Goal: Browse casually

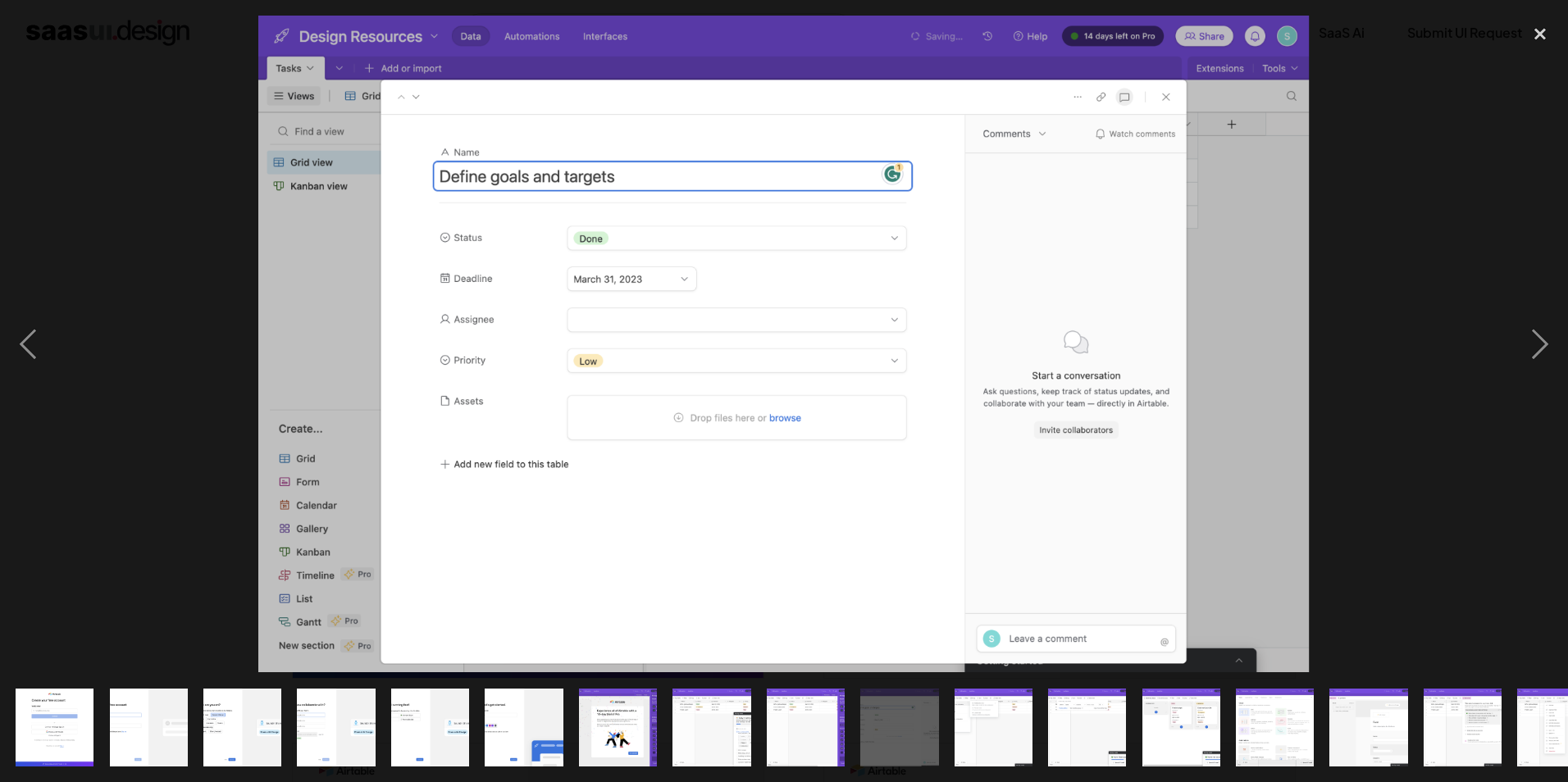
scroll to position [1558, 0]
click at [1248, 153] on img at bounding box center [784, 344] width 1052 height 657
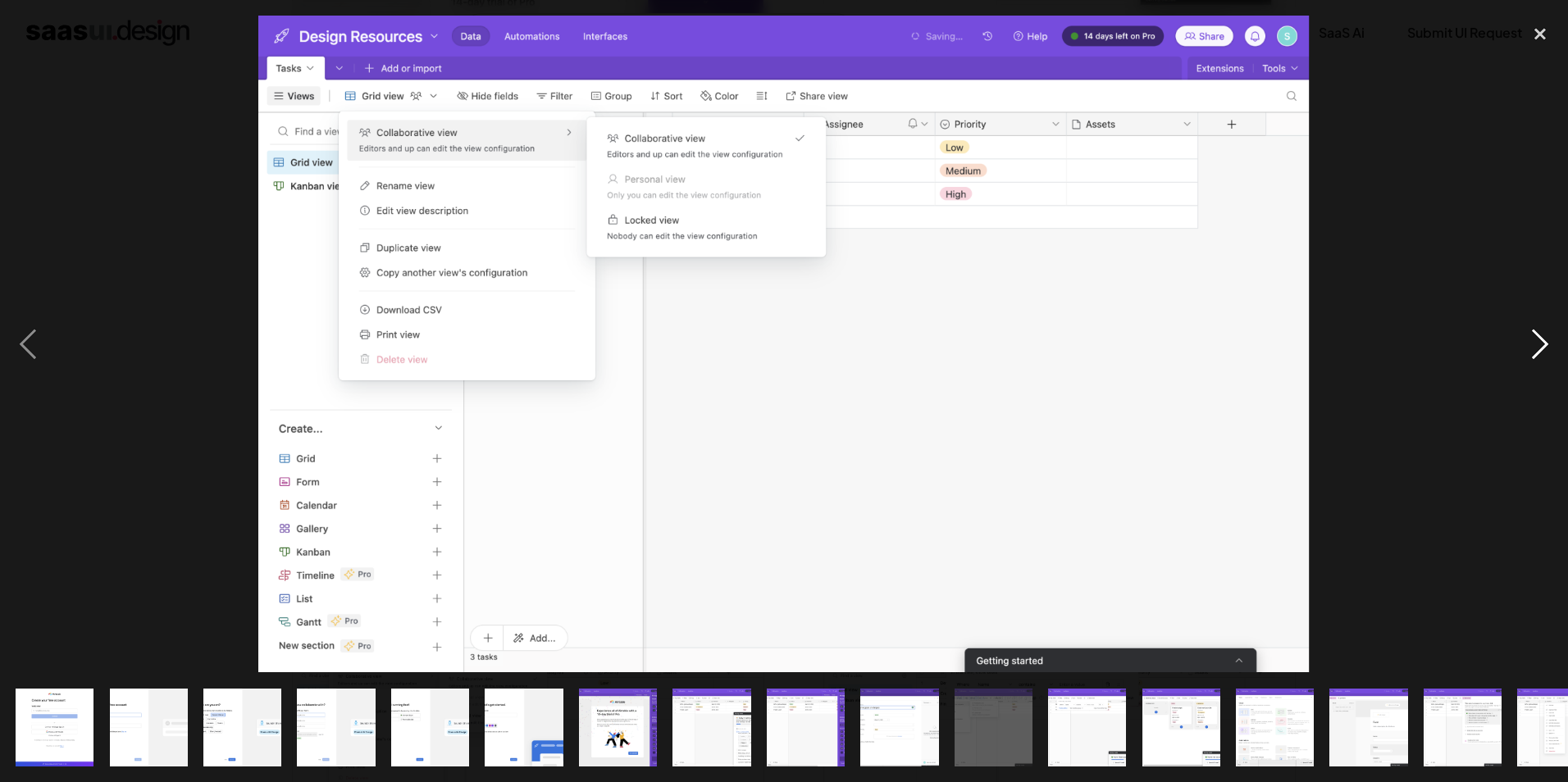
click at [1528, 332] on div "next image" at bounding box center [1540, 344] width 56 height 657
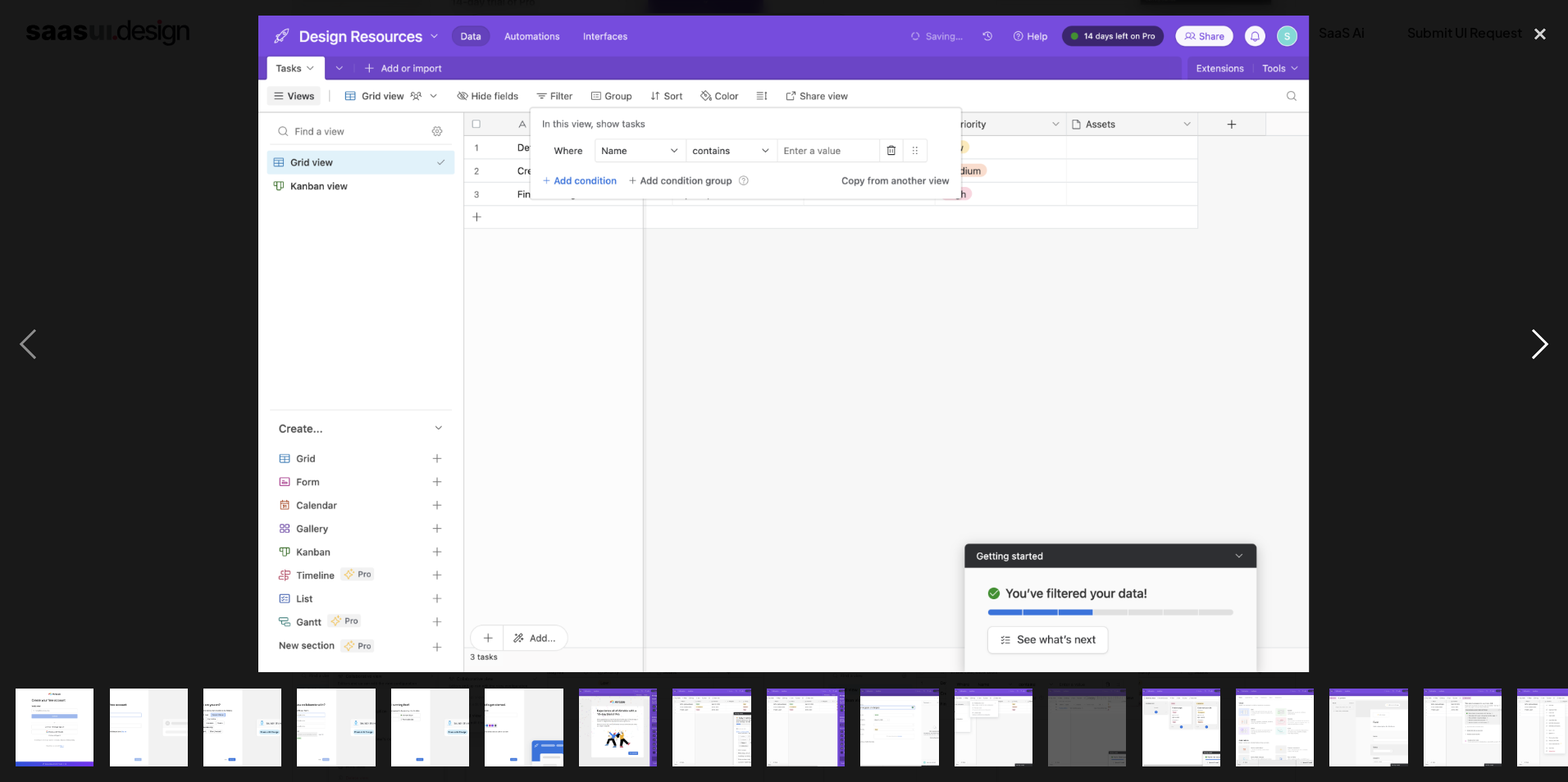
click at [1528, 332] on div "next image" at bounding box center [1540, 344] width 56 height 657
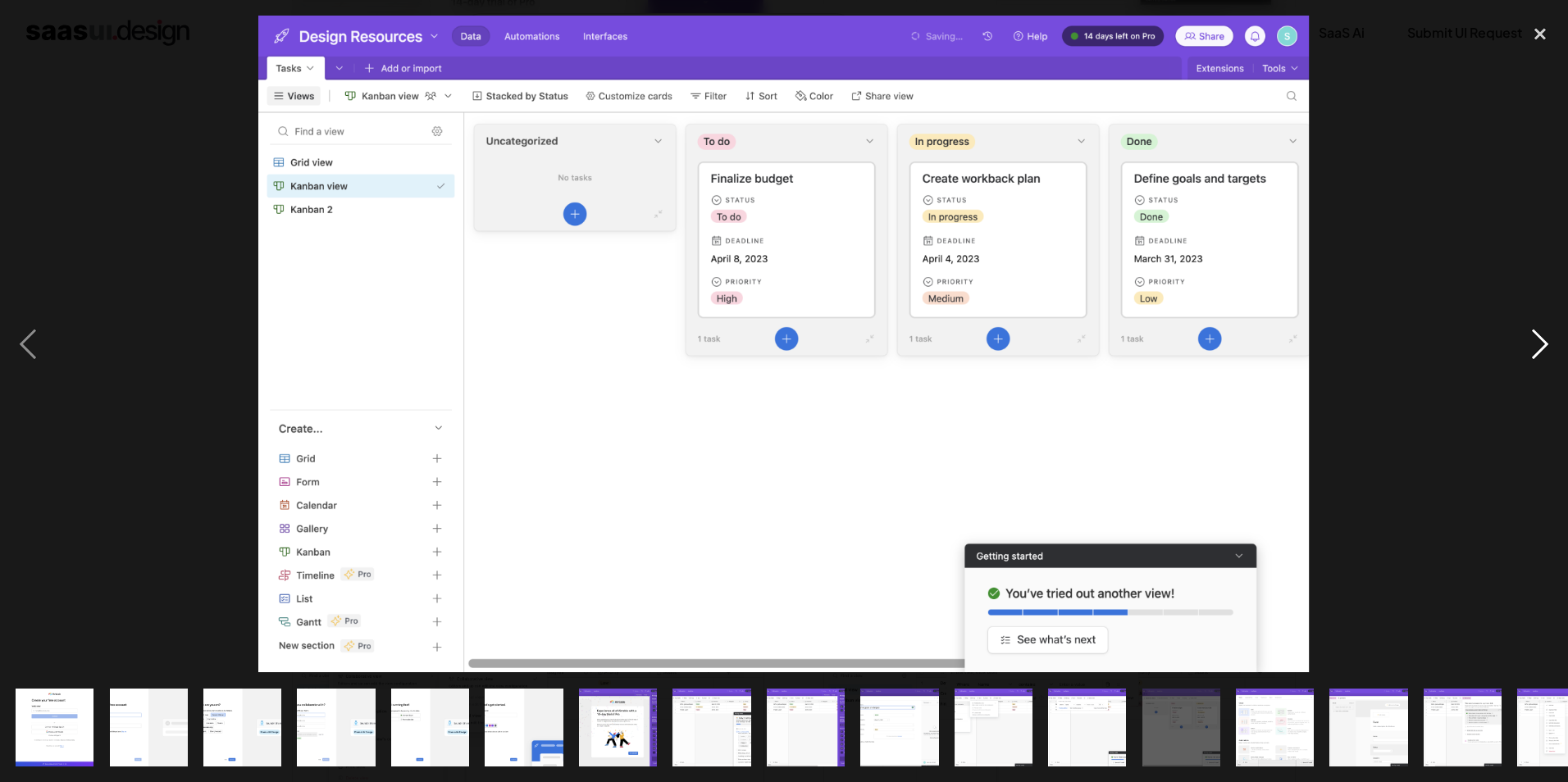
click at [1528, 332] on div "next image" at bounding box center [1540, 344] width 56 height 657
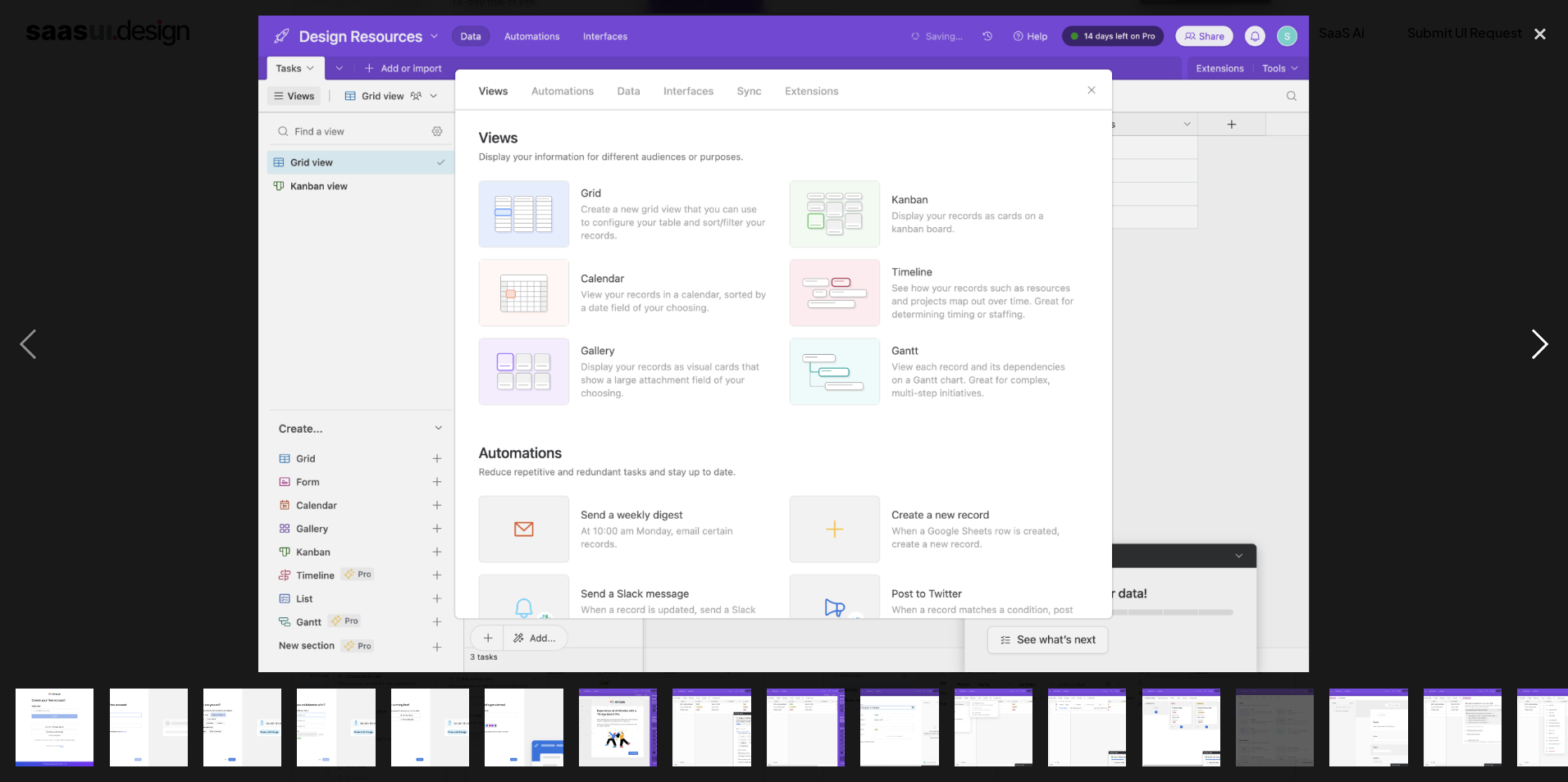
click at [1528, 332] on div "next image" at bounding box center [1540, 344] width 56 height 657
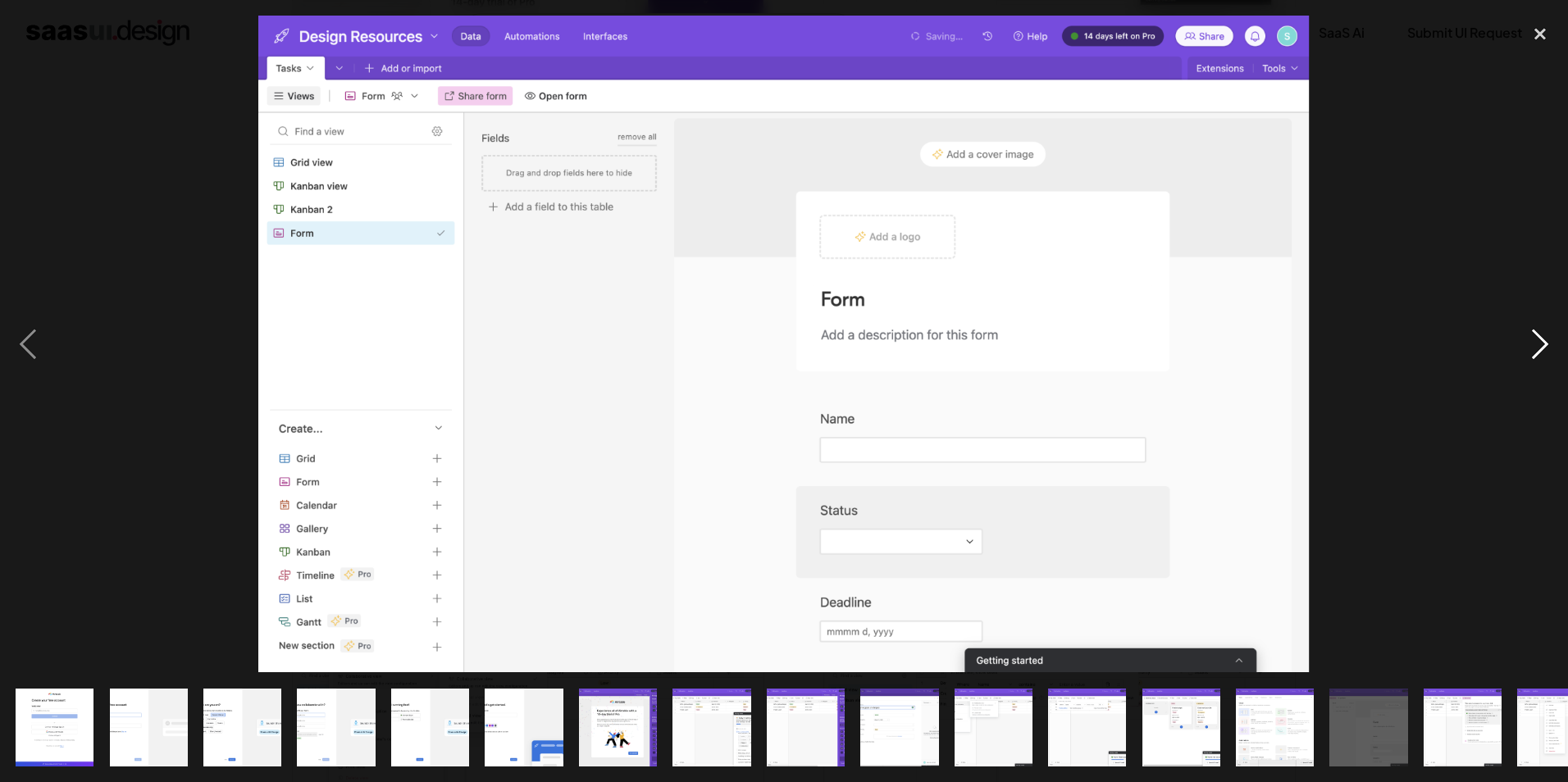
click at [1528, 332] on div "next image" at bounding box center [1540, 344] width 56 height 657
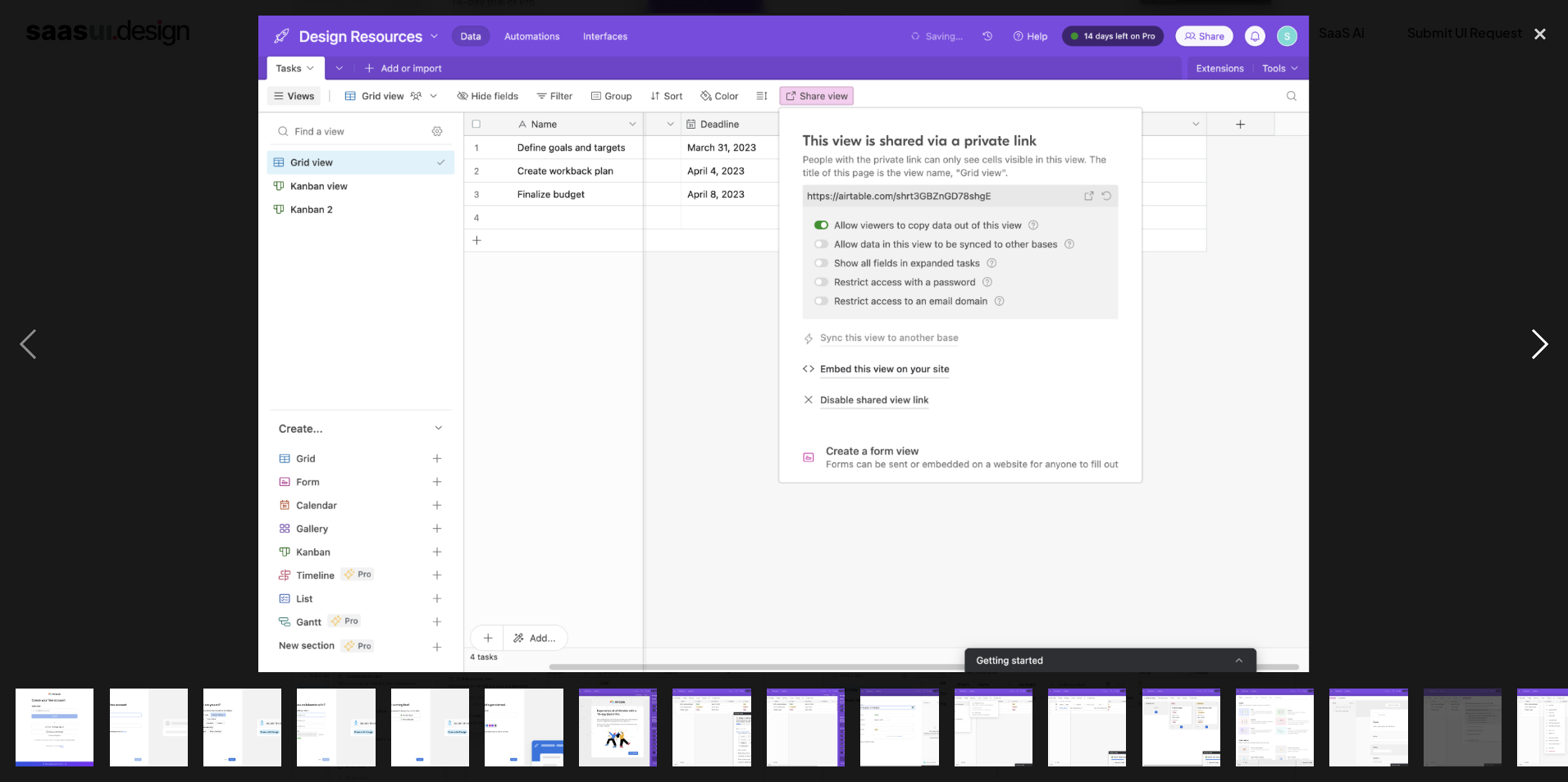
click at [1528, 332] on div "next image" at bounding box center [1540, 344] width 56 height 657
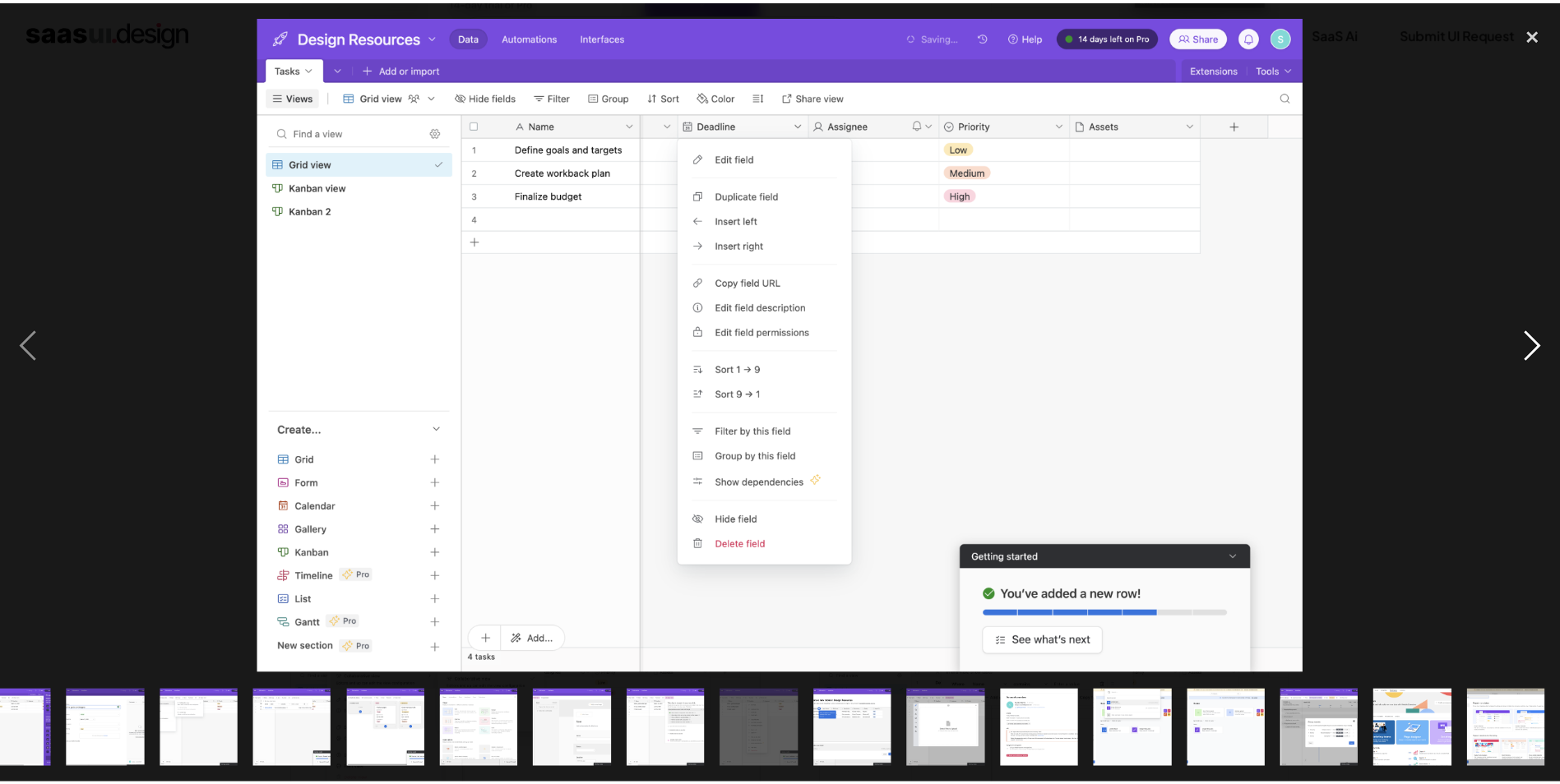
scroll to position [0, 796]
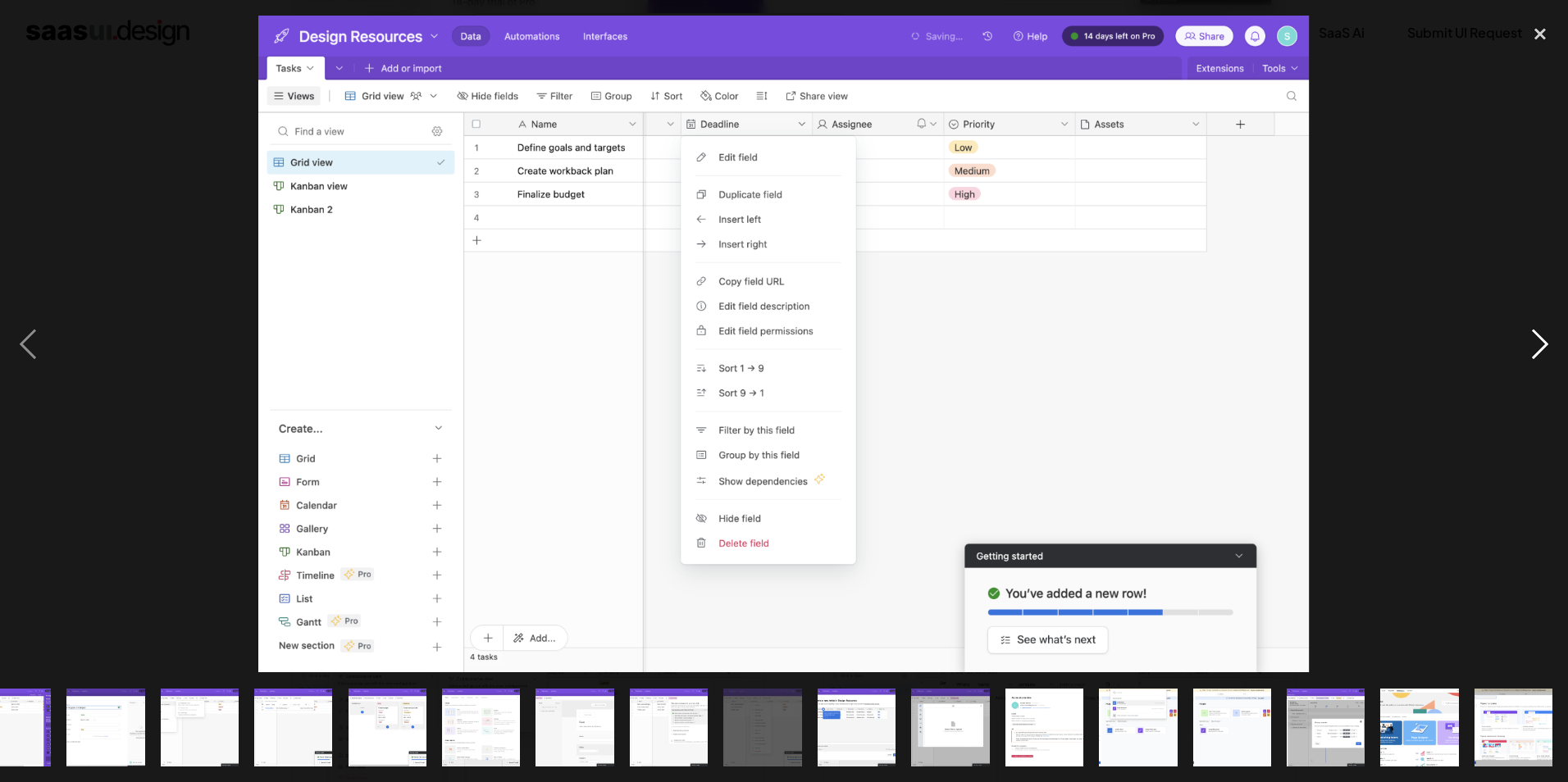
click at [1528, 332] on div "next image" at bounding box center [1540, 344] width 56 height 657
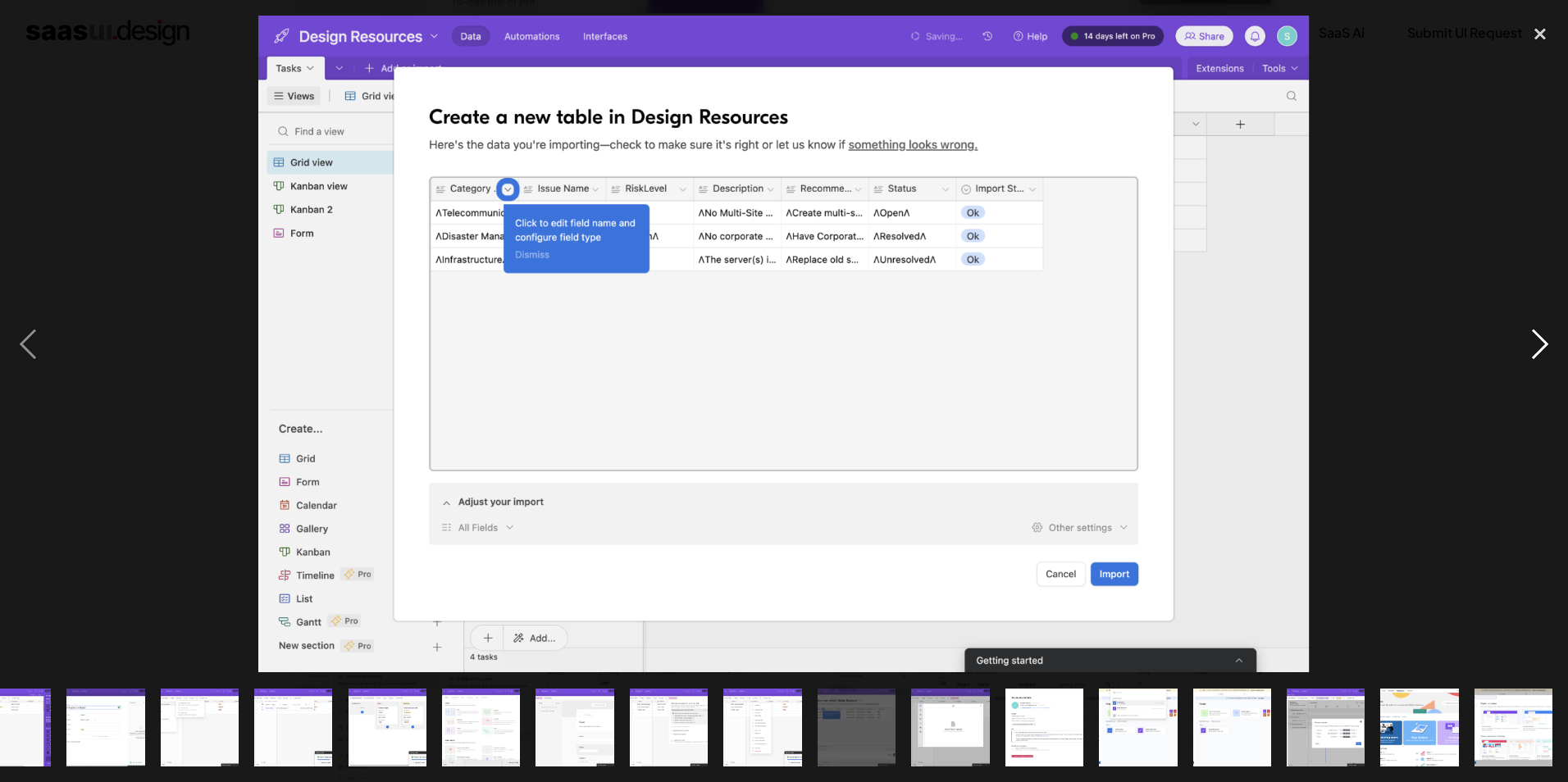
click at [1528, 332] on div "next image" at bounding box center [1540, 344] width 56 height 657
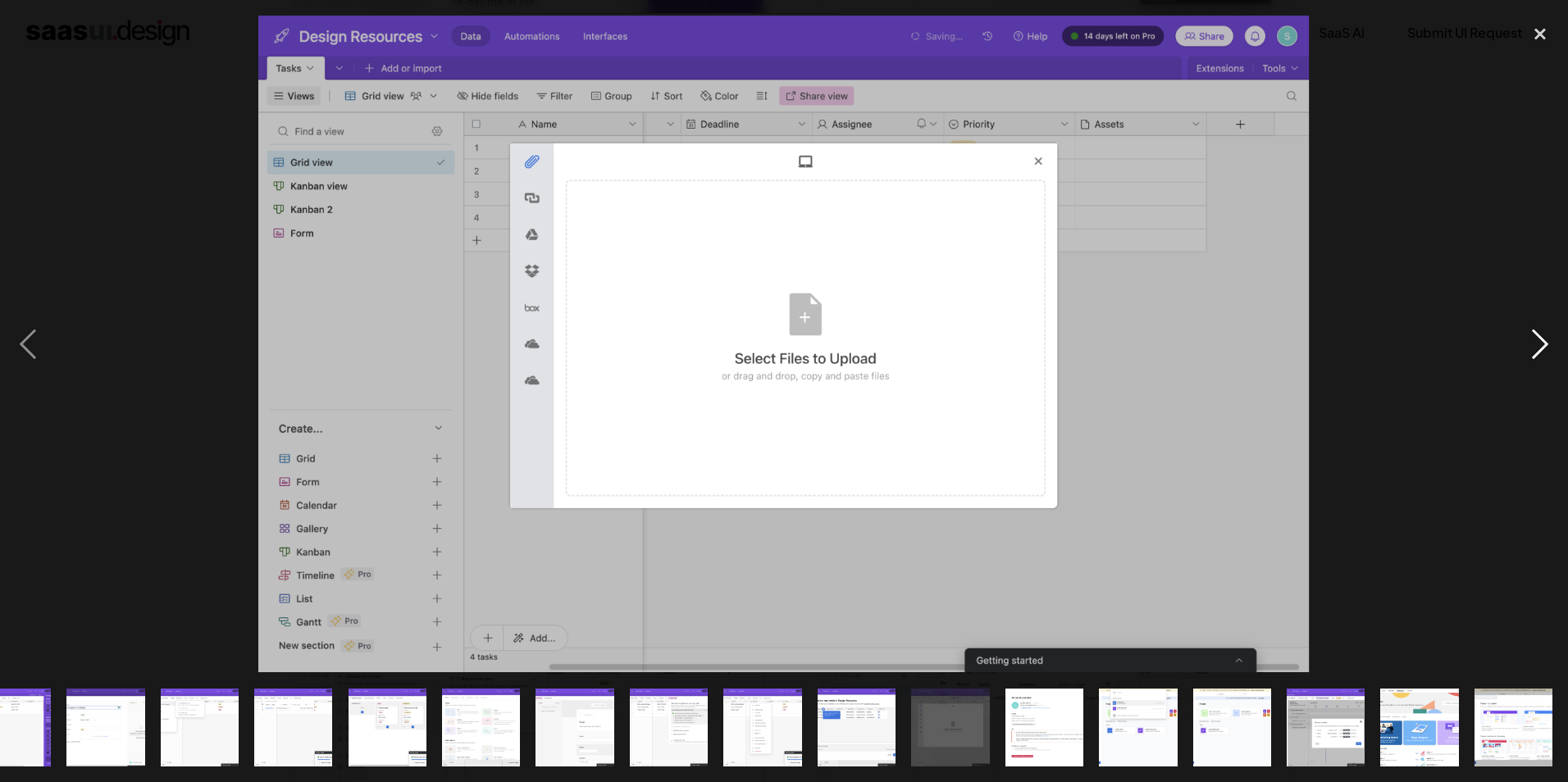
click at [1534, 354] on div "next image" at bounding box center [1540, 344] width 56 height 657
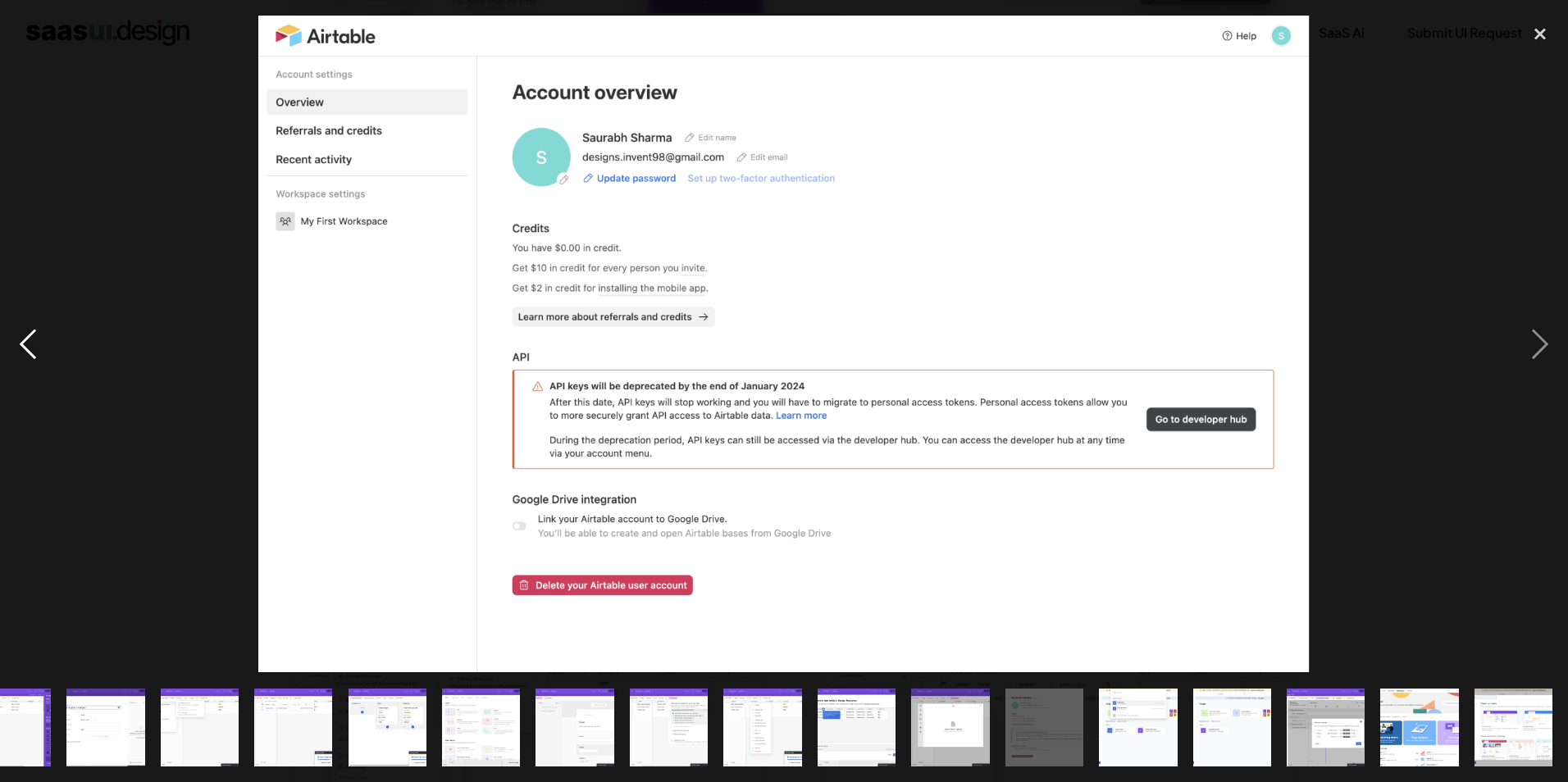
click at [41, 345] on div "previous image" at bounding box center [28, 344] width 56 height 657
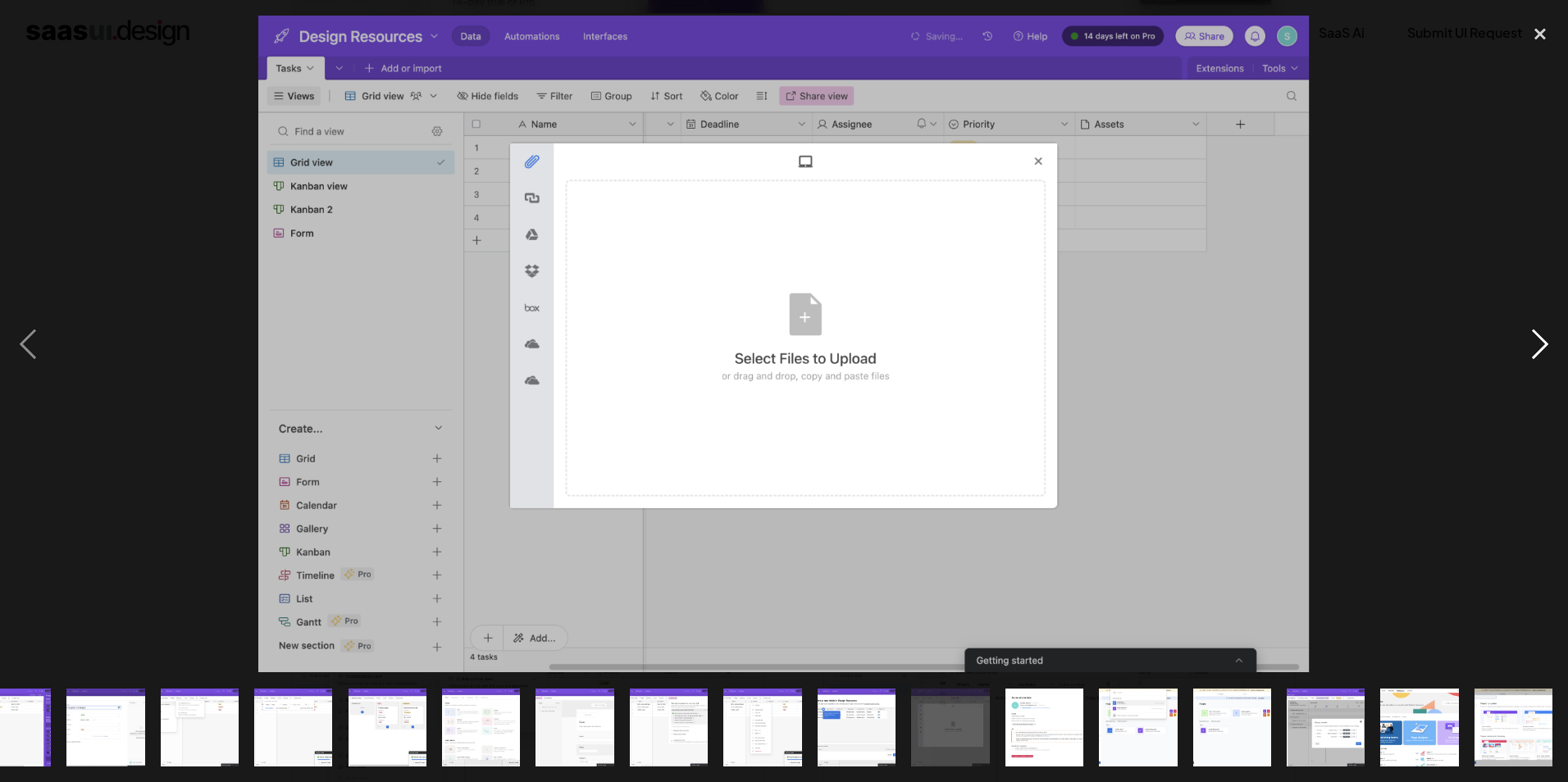
click at [1533, 345] on div "next image" at bounding box center [1540, 344] width 56 height 657
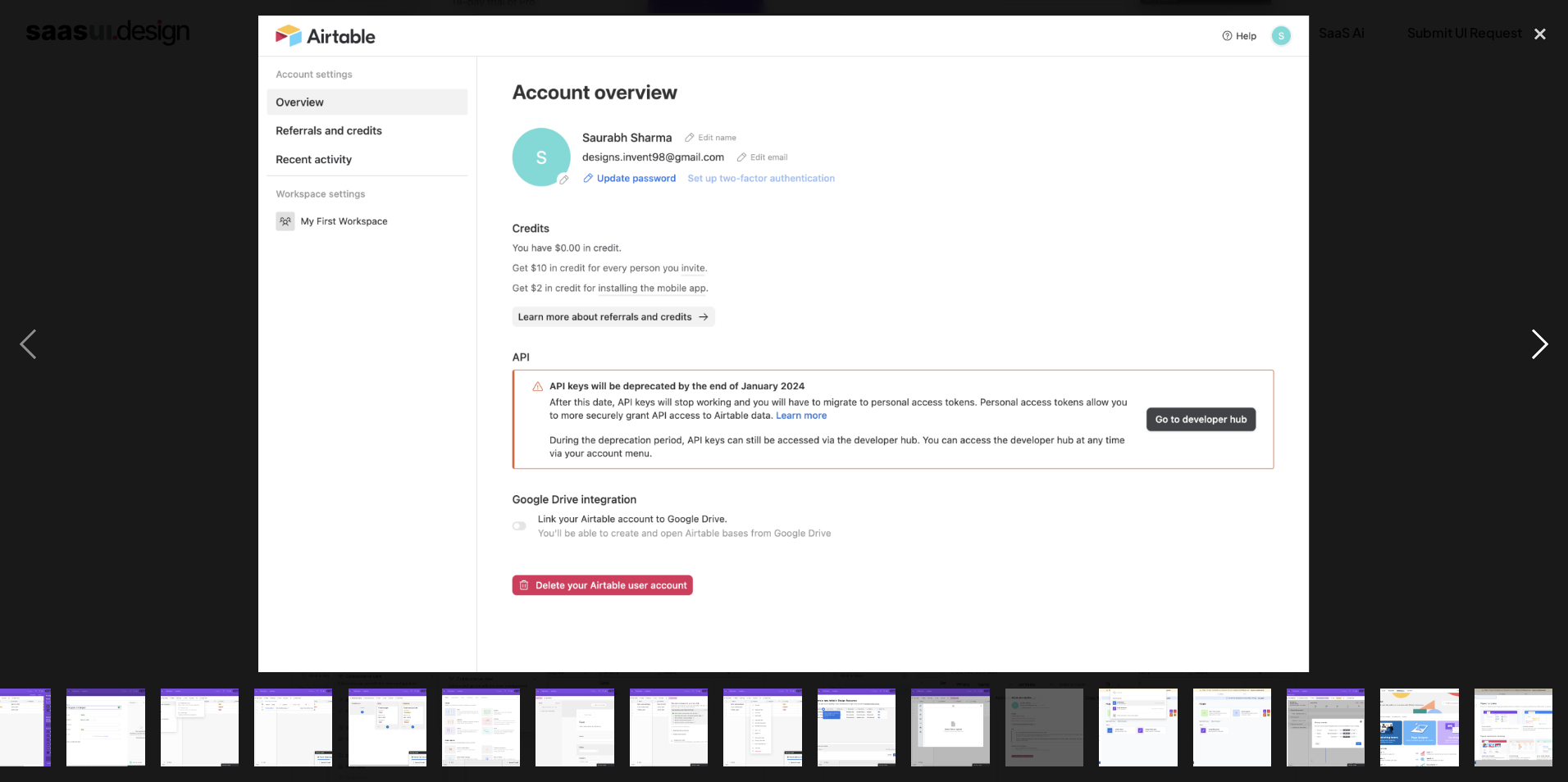
click at [1533, 345] on div "next image" at bounding box center [1540, 344] width 56 height 657
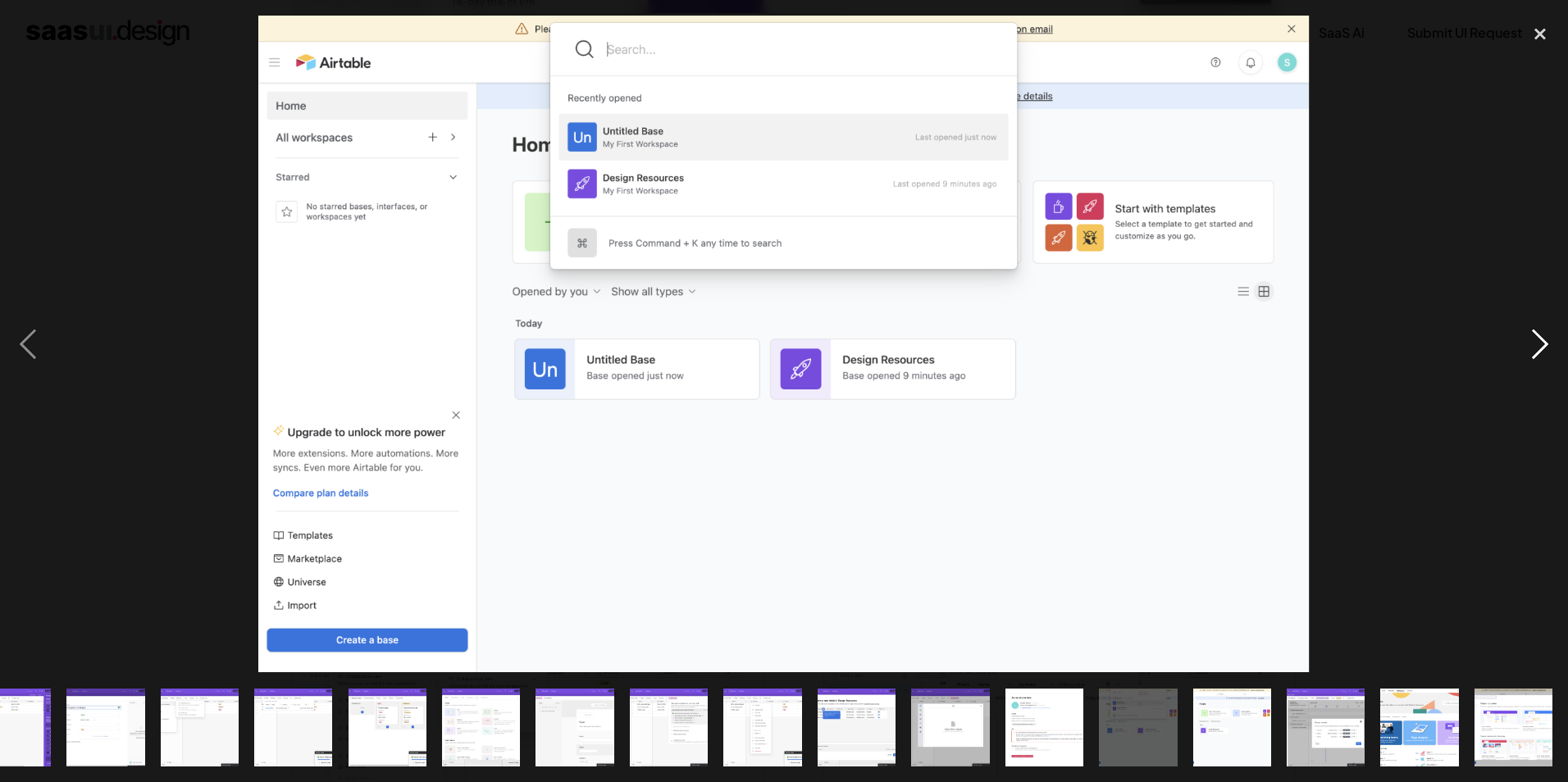
click at [1533, 345] on div "next image" at bounding box center [1540, 344] width 56 height 657
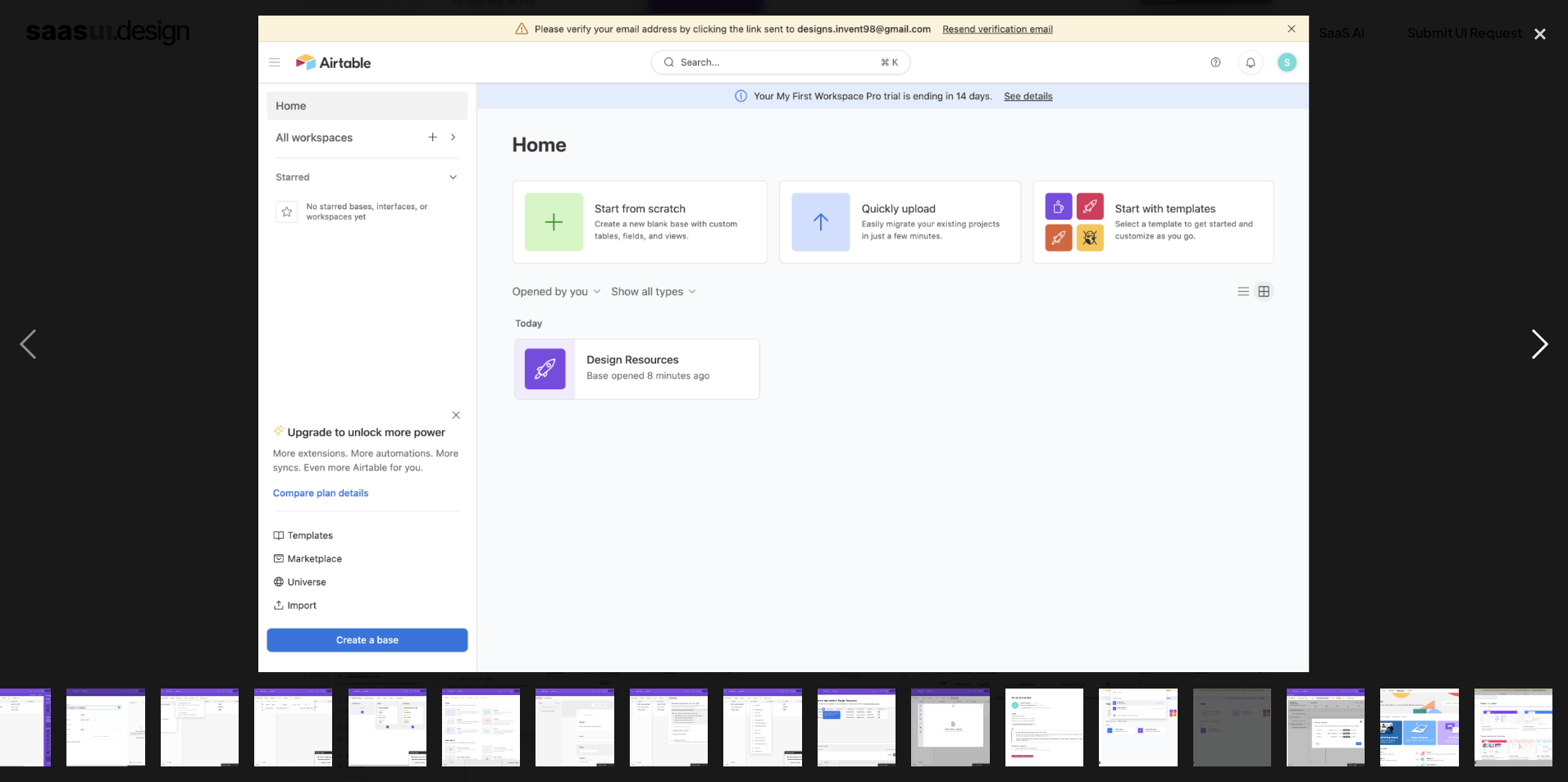
click at [1533, 345] on div "next image" at bounding box center [1540, 344] width 56 height 657
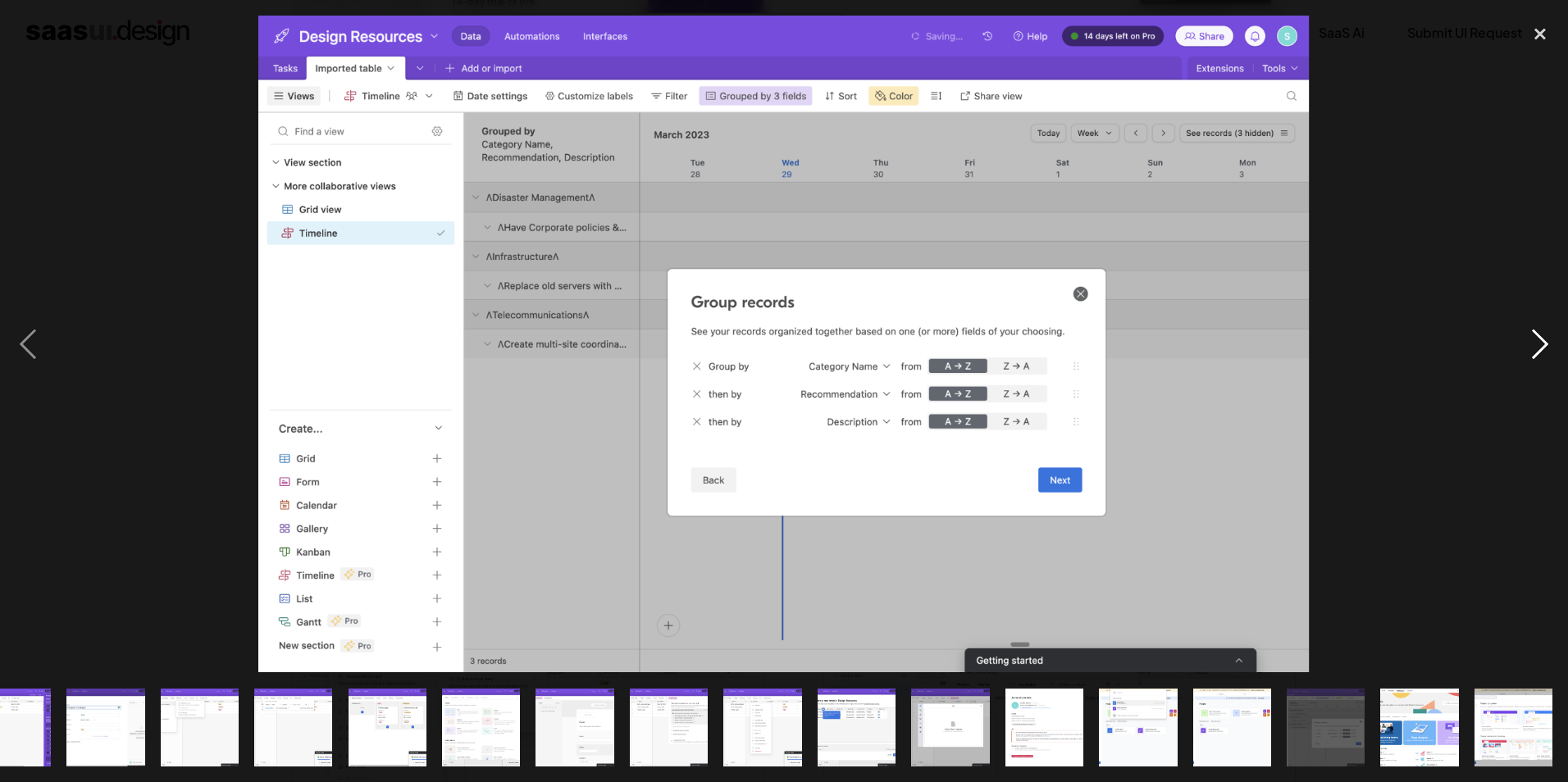
click at [1533, 345] on div "next image" at bounding box center [1540, 344] width 56 height 657
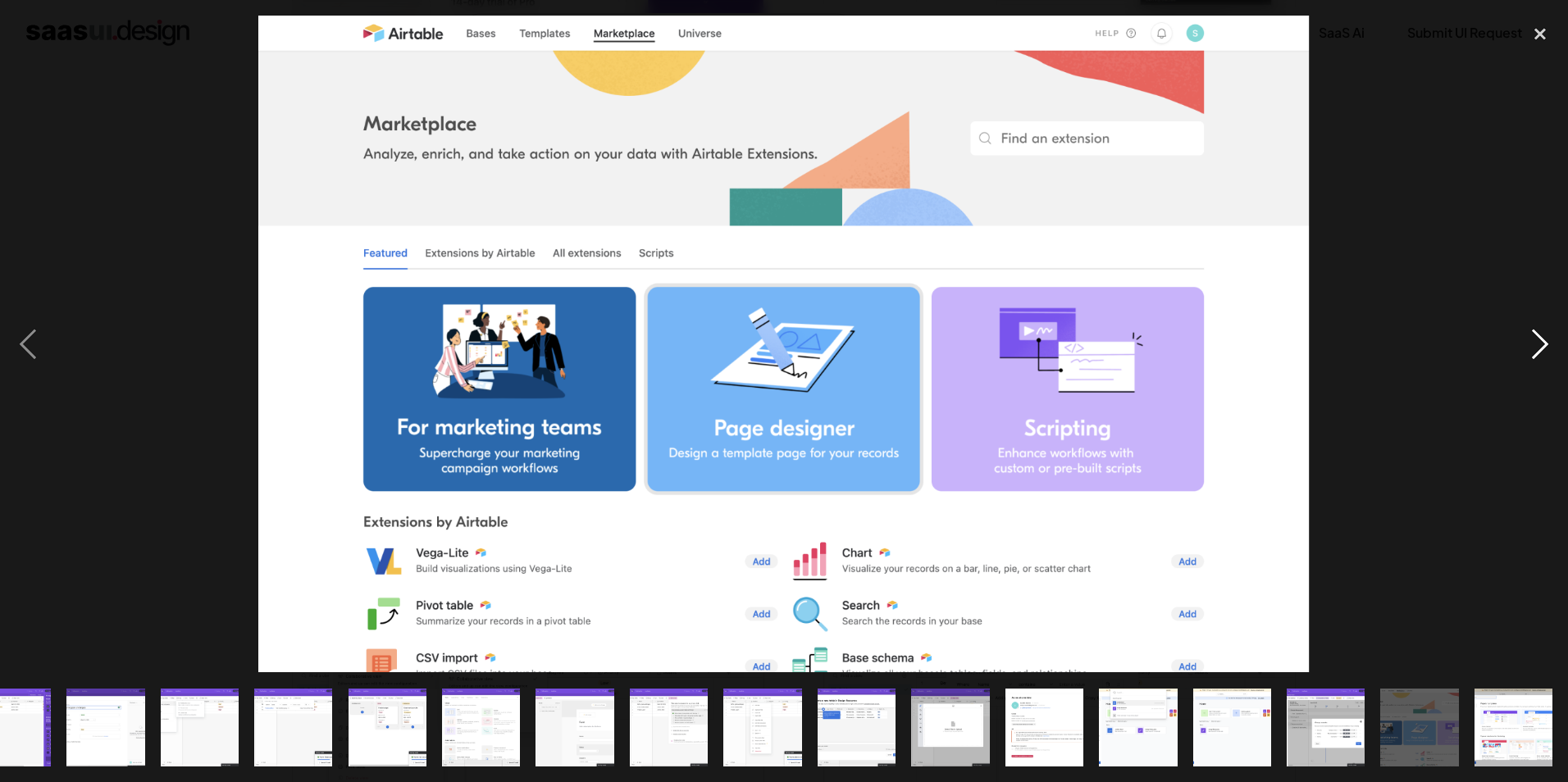
click at [1533, 345] on div "next image" at bounding box center [1540, 344] width 56 height 657
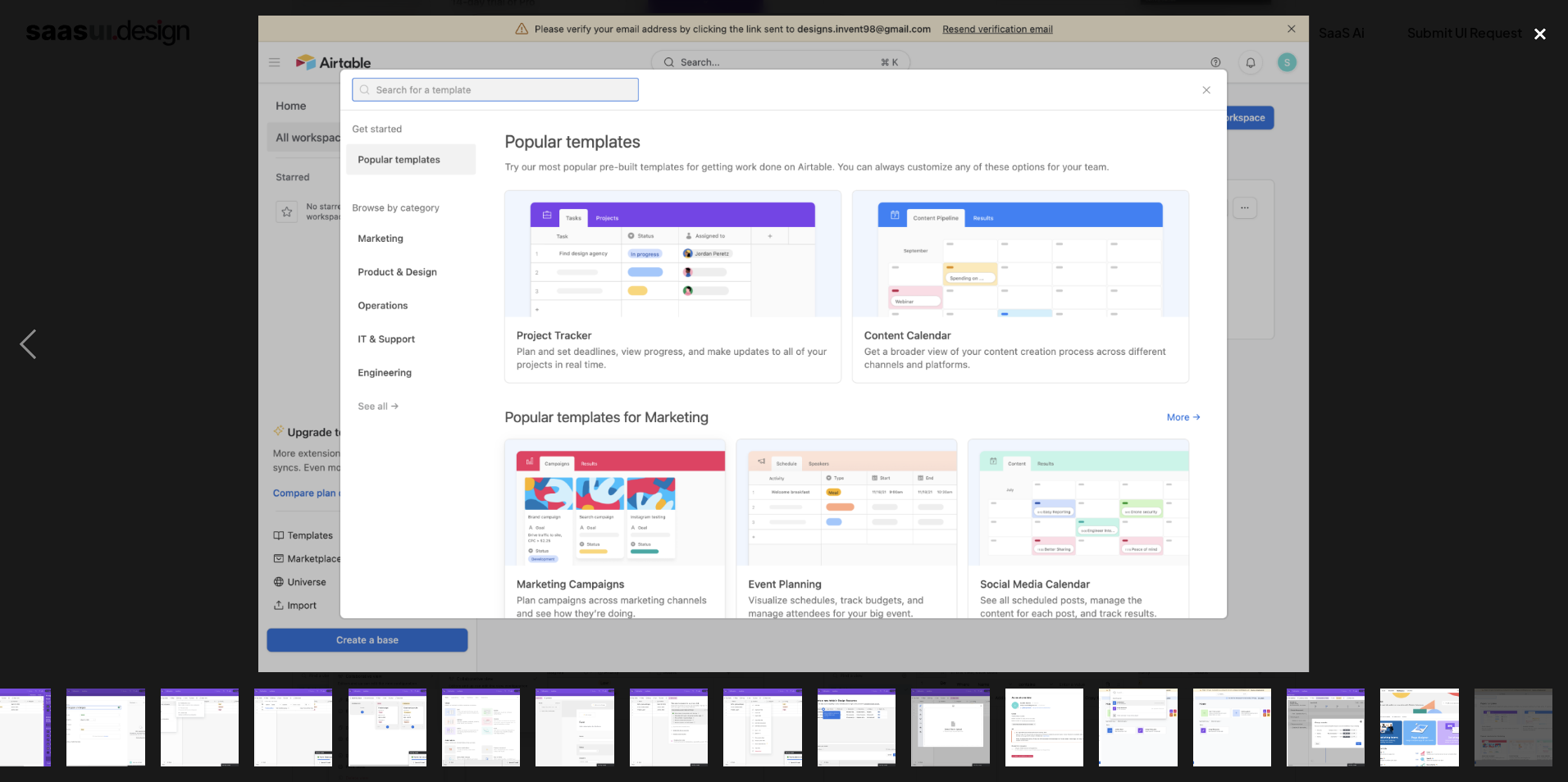
click at [1542, 36] on div "close lightbox" at bounding box center [1540, 34] width 56 height 36
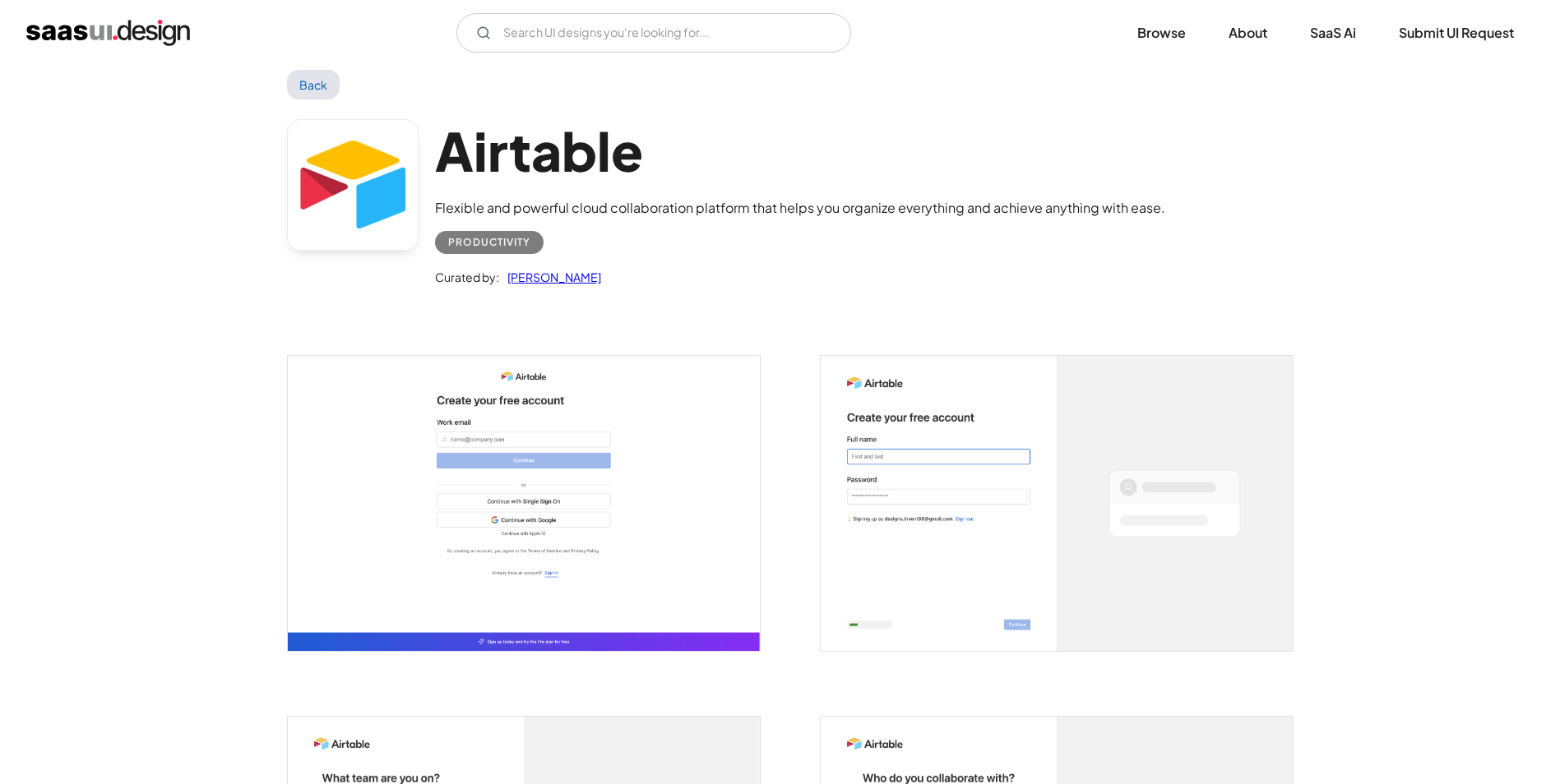
scroll to position [0, 0]
